Goal: Use online tool/utility: Utilize a website feature to perform a specific function

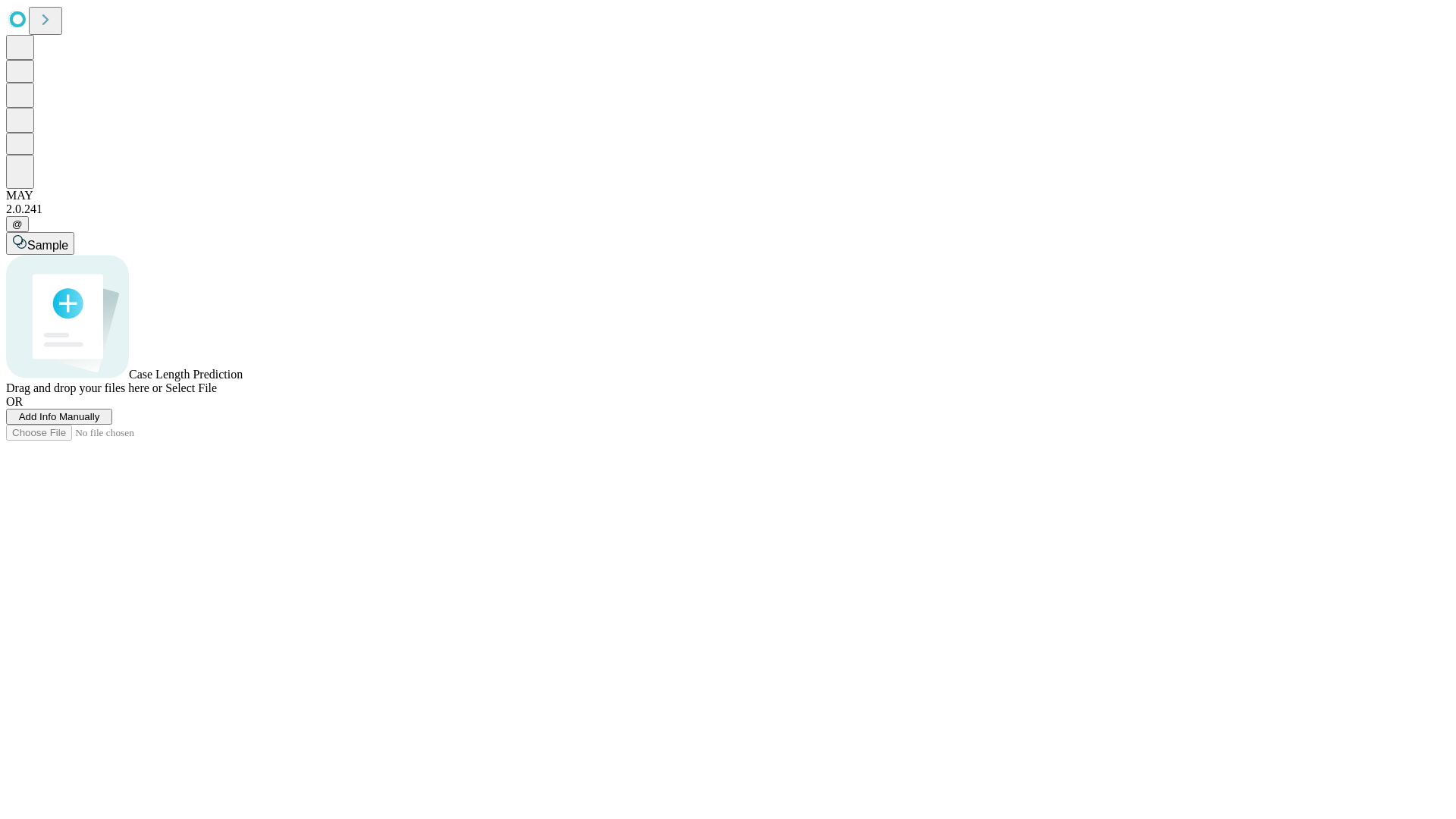
click at [217, 394] on span "Select File" at bounding box center [191, 388] width 51 height 13
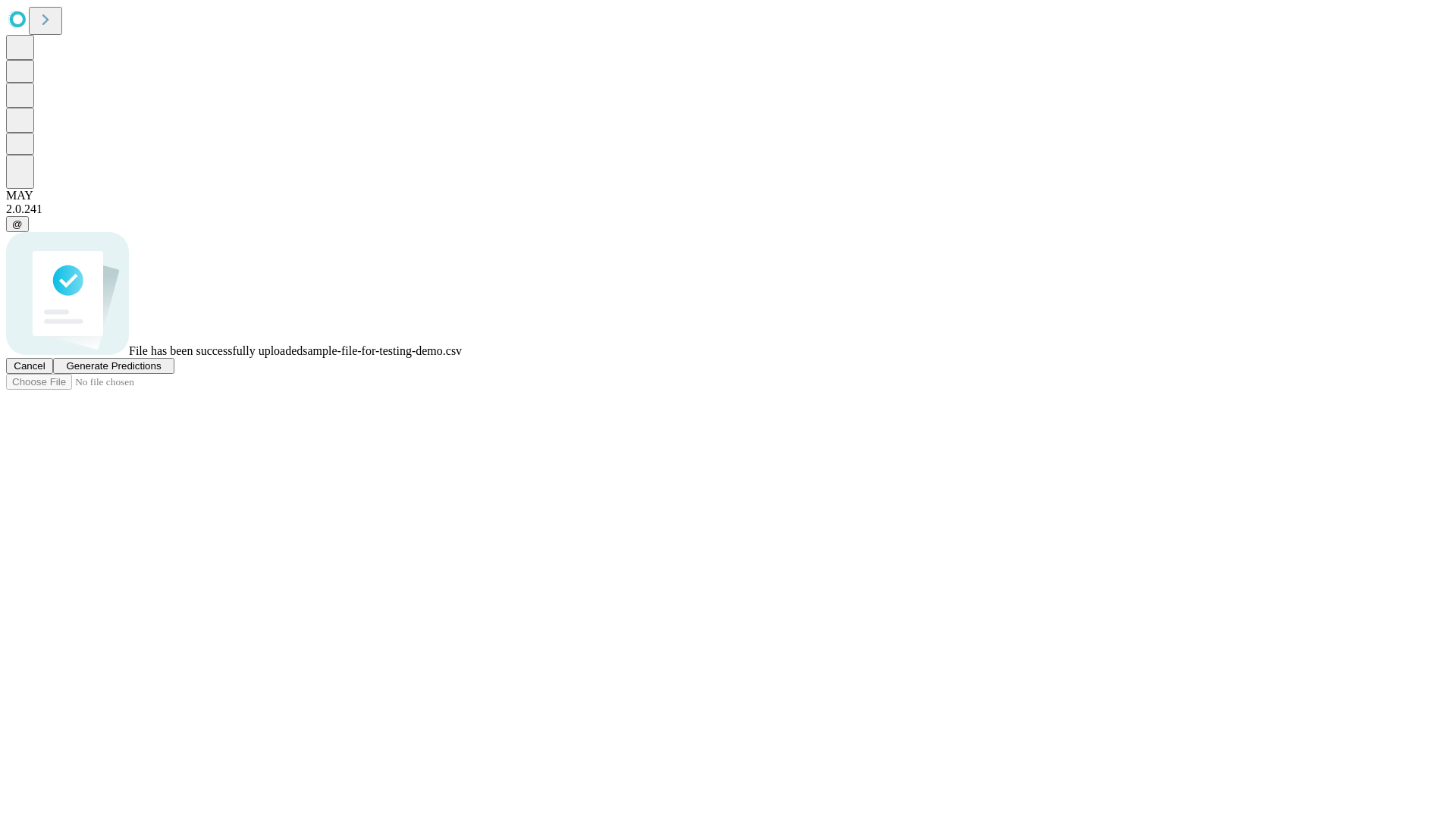
click at [161, 372] on span "Generate Predictions" at bounding box center [113, 366] width 95 height 12
